Goal: Task Accomplishment & Management: Manage account settings

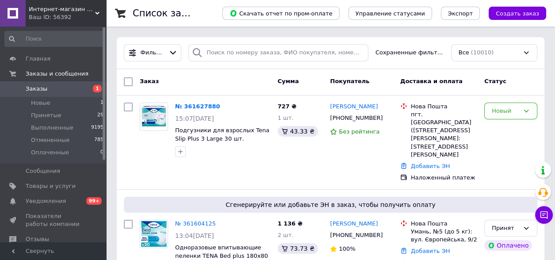
click at [63, 89] on span "Заказы" at bounding box center [54, 89] width 56 height 8
click at [197, 107] on link "№ 361627880" at bounding box center [197, 106] width 45 height 7
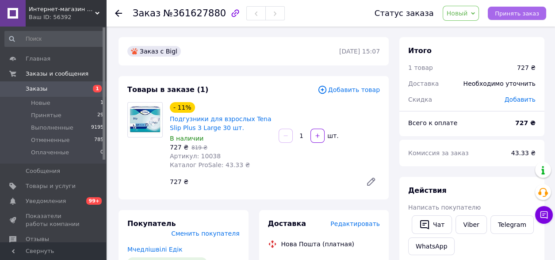
click at [519, 10] on span "Принять заказ" at bounding box center [517, 13] width 44 height 7
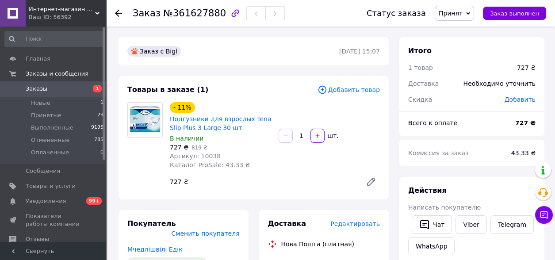
scroll to position [177, 0]
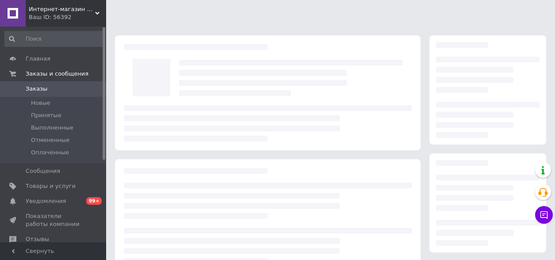
scroll to position [144, 0]
